Goal: Information Seeking & Learning: Understand process/instructions

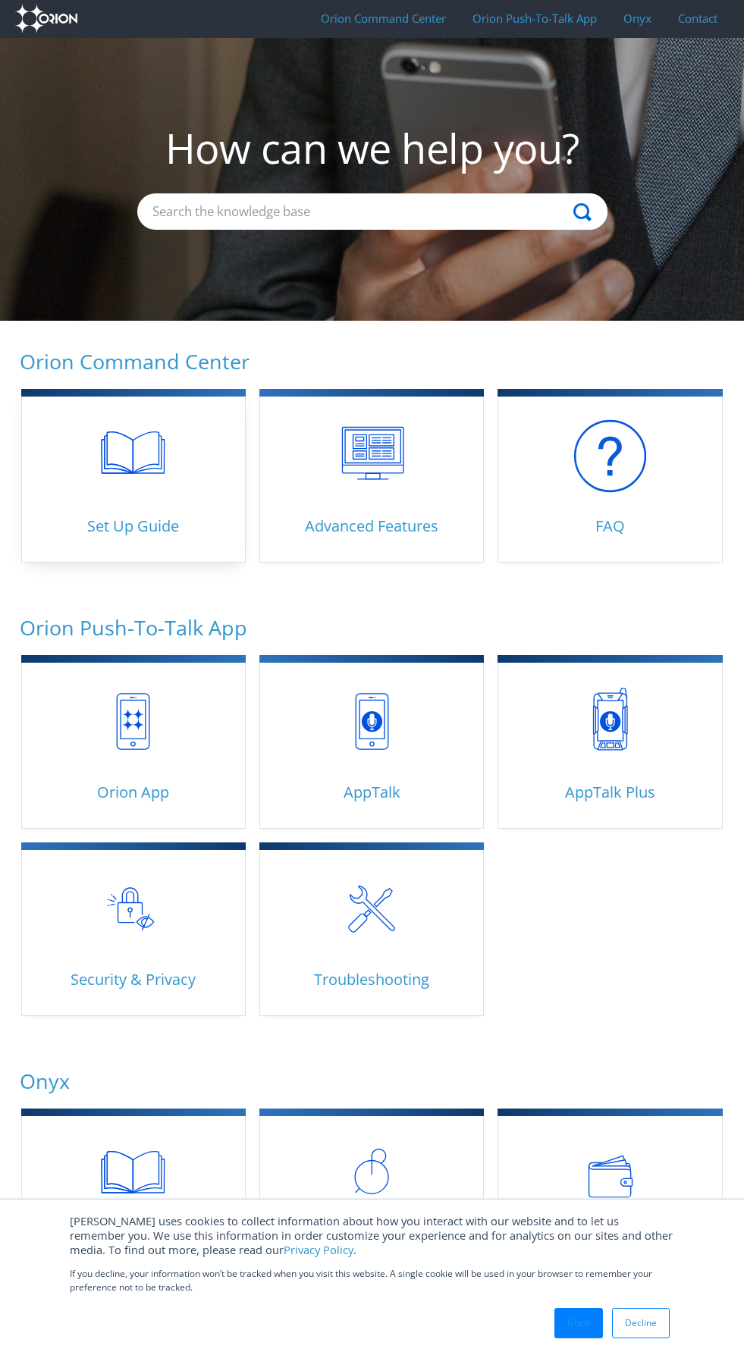
click at [133, 476] on link "Set Up Guide 22 articles" at bounding box center [133, 477] width 224 height 172
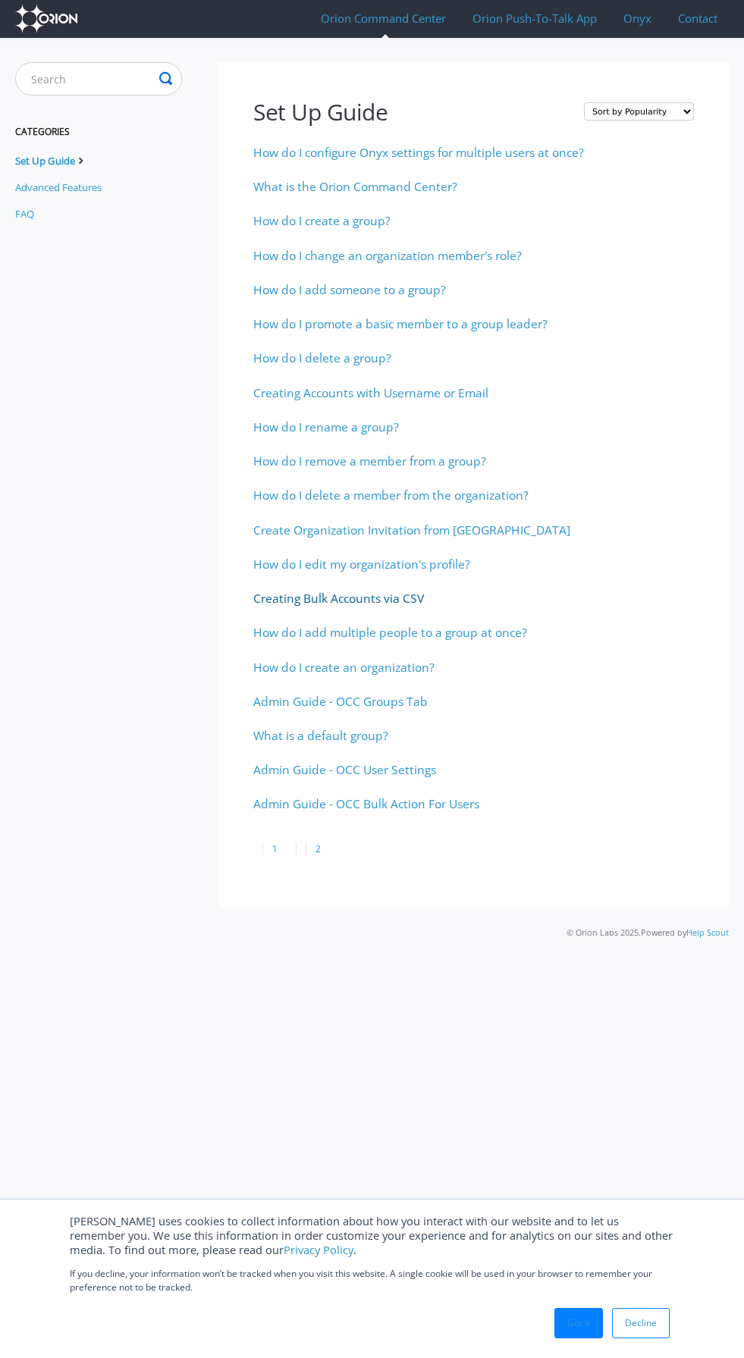
click at [338, 598] on span "Creating Bulk Accounts via CSV" at bounding box center [338, 598] width 171 height 17
